Goal: Task Accomplishment & Management: Use online tool/utility

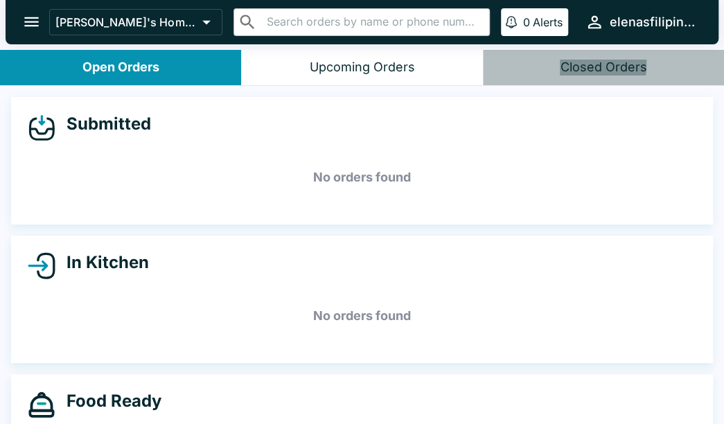
click at [591, 62] on div "Closed Orders" at bounding box center [603, 68] width 87 height 16
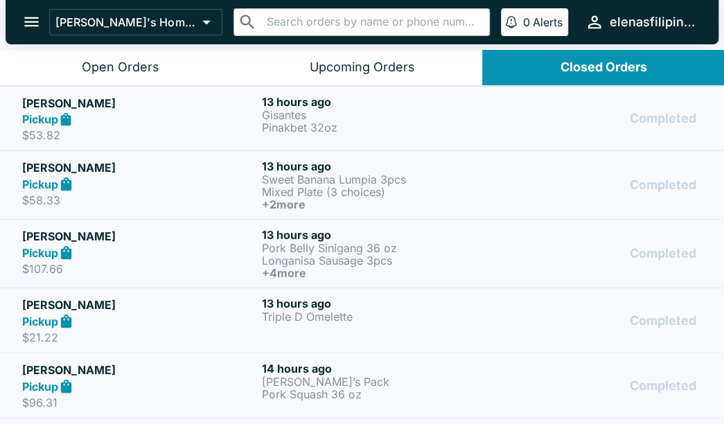
click at [19, 20] on button "open drawer" at bounding box center [31, 21] width 35 height 35
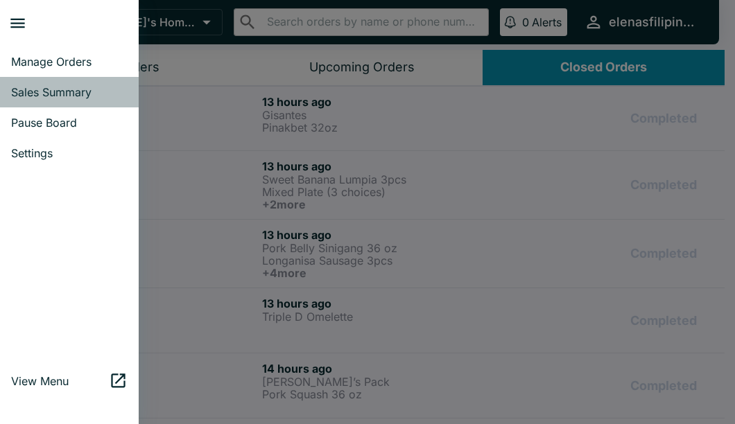
click at [35, 88] on span "Sales Summary" at bounding box center [69, 92] width 116 height 14
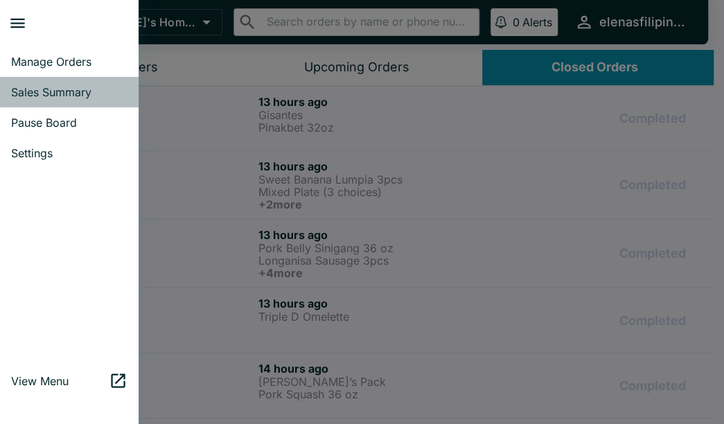
select select "03:00"
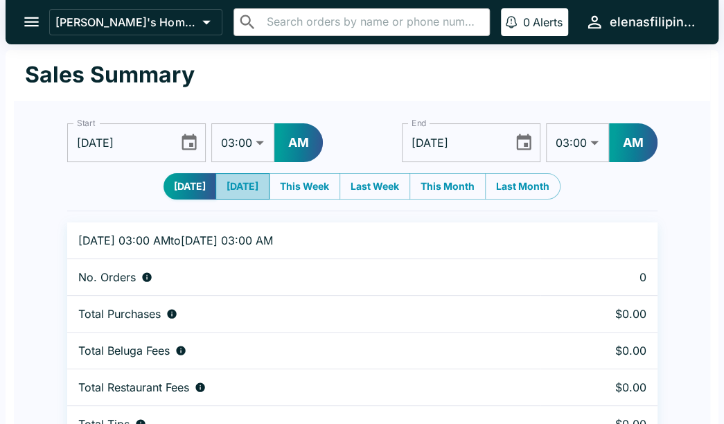
click at [250, 186] on button "[DATE]" at bounding box center [243, 186] width 54 height 26
type input "[DATE]"
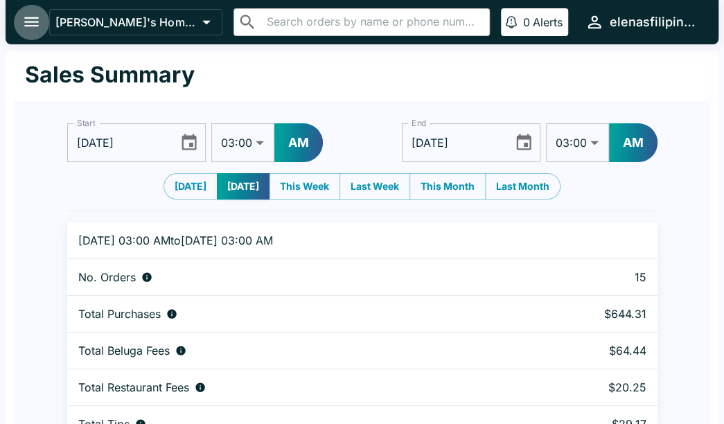
click at [31, 24] on icon "open drawer" at bounding box center [31, 21] width 19 height 19
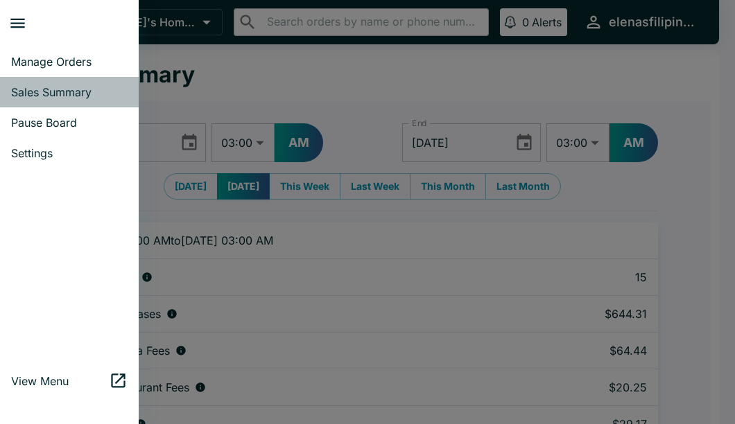
click at [41, 81] on link "Sales Summary" at bounding box center [69, 92] width 139 height 31
